Goal: Find contact information: Find contact information

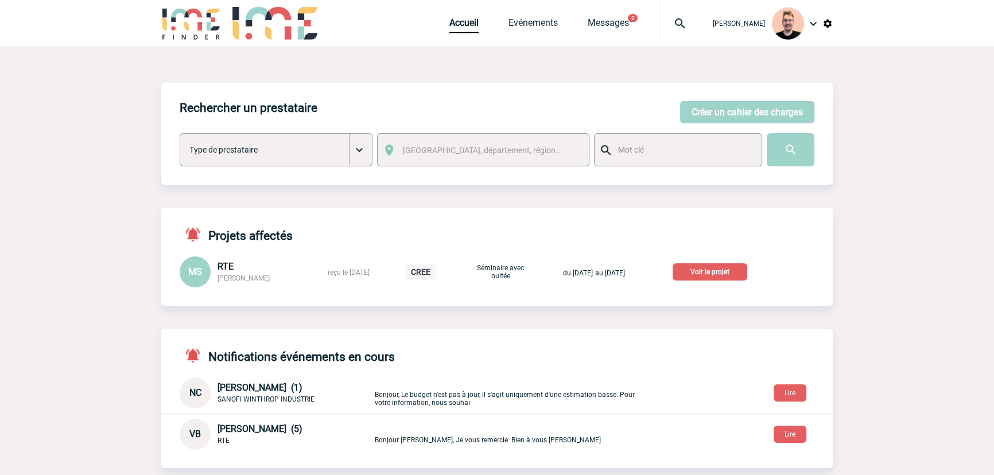
click at [671, 26] on img at bounding box center [680, 24] width 41 height 14
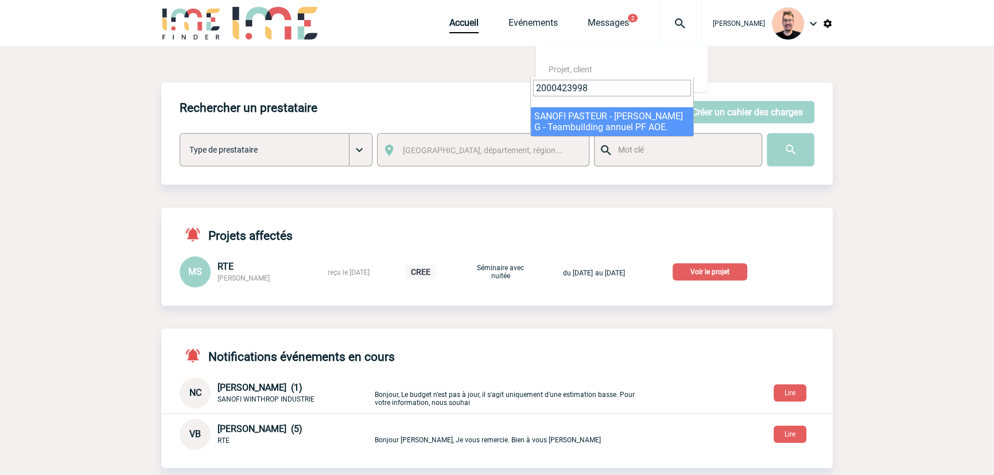
type input "2000423998"
select select "23499"
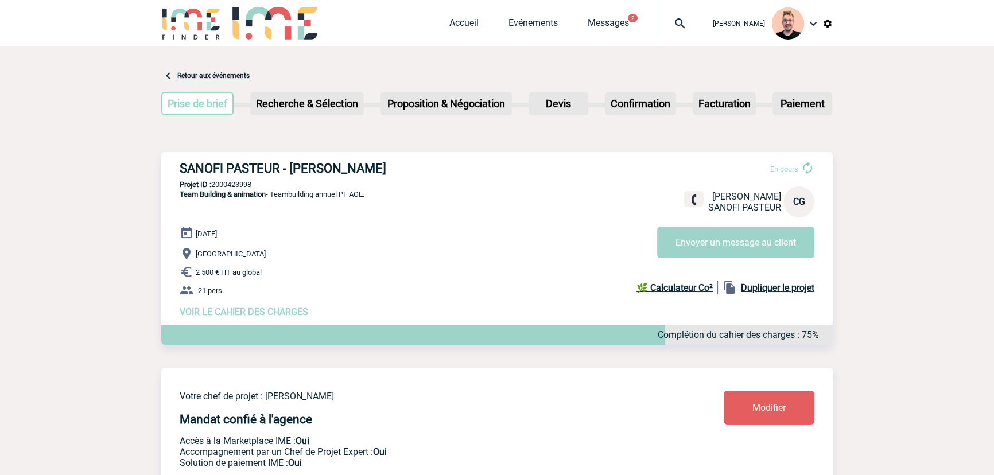
drag, startPoint x: 383, startPoint y: 166, endPoint x: 292, endPoint y: 171, distance: 92.0
click at [292, 171] on h3 "SANOFI PASTEUR - Cécile GONDRET" at bounding box center [352, 168] width 344 height 14
copy h3 "Cécile GONDRET"
click at [321, 167] on h3 "SANOFI PASTEUR - Cécile GONDRET" at bounding box center [352, 168] width 344 height 14
click at [356, 166] on h3 "SANOFI PASTEUR - Cécile GONDRET" at bounding box center [352, 168] width 344 height 14
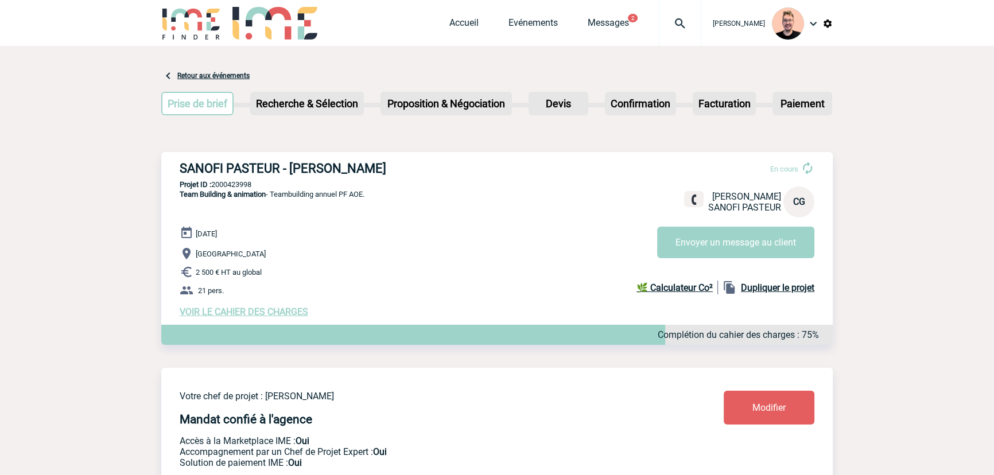
click at [356, 166] on h3 "SANOFI PASTEUR - Cécile GONDRET" at bounding box center [352, 168] width 344 height 14
copy h3 "GONDRET"
click at [303, 170] on h3 "SANOFI PASTEUR - Cécile GONDRET" at bounding box center [352, 168] width 344 height 14
copy h3 "Cécile"
